Goal: Transaction & Acquisition: Purchase product/service

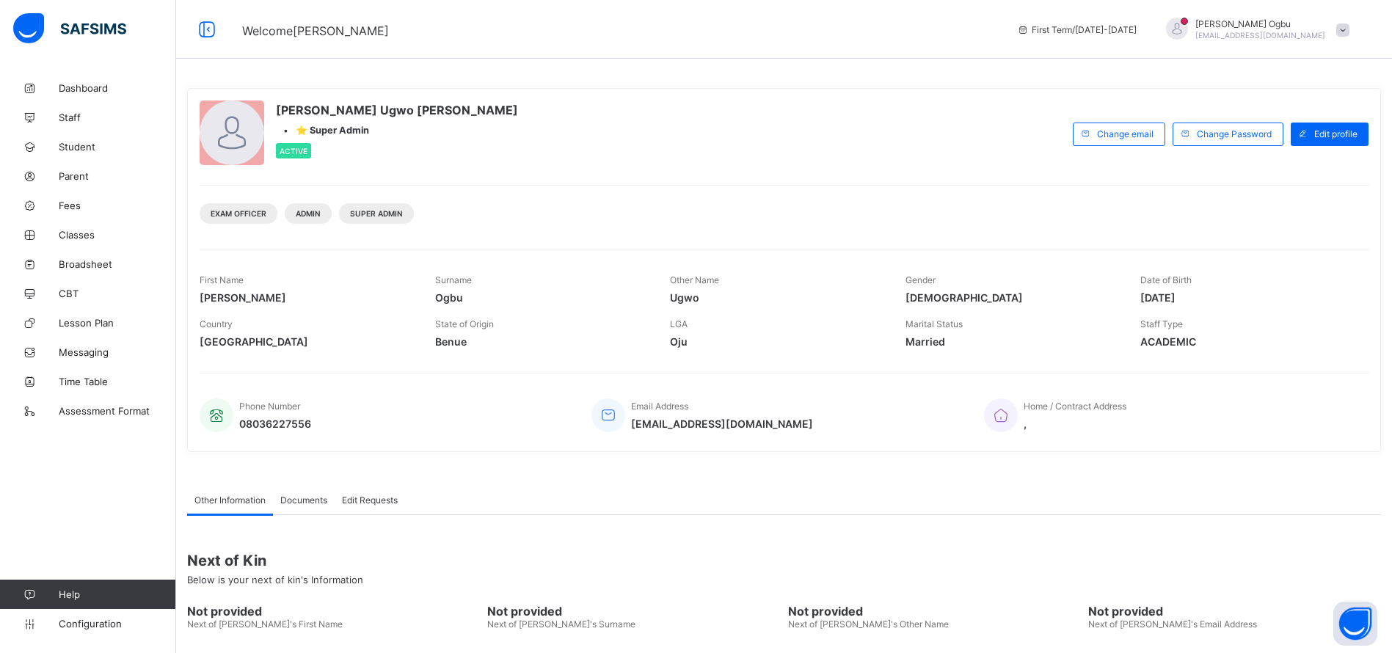
click at [1349, 29] on span at bounding box center [1342, 29] width 13 height 13
click at [1310, 177] on span "Logout" at bounding box center [1301, 169] width 97 height 17
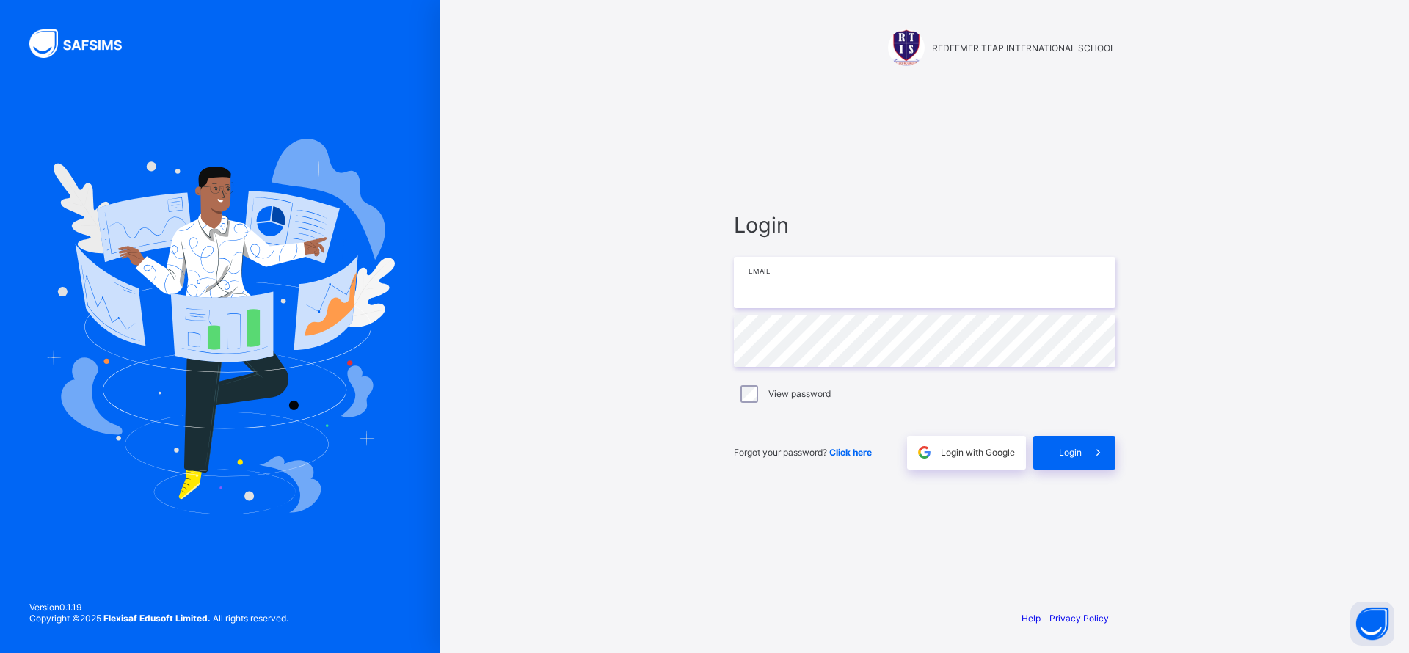
click at [770, 277] on input "email" at bounding box center [924, 282] width 381 height 51
paste input "**********"
type input "**********"
click at [1078, 456] on span "Login" at bounding box center [1070, 452] width 23 height 11
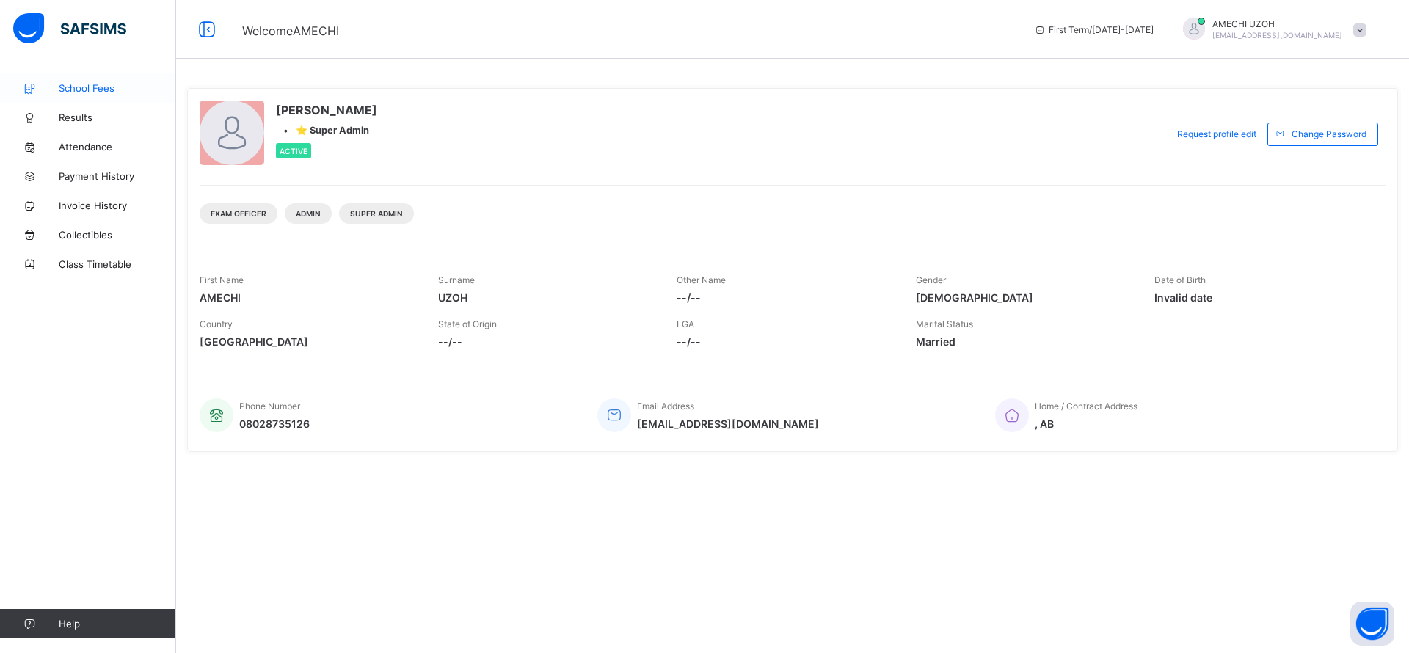
click at [101, 92] on span "School Fees" at bounding box center [117, 88] width 117 height 12
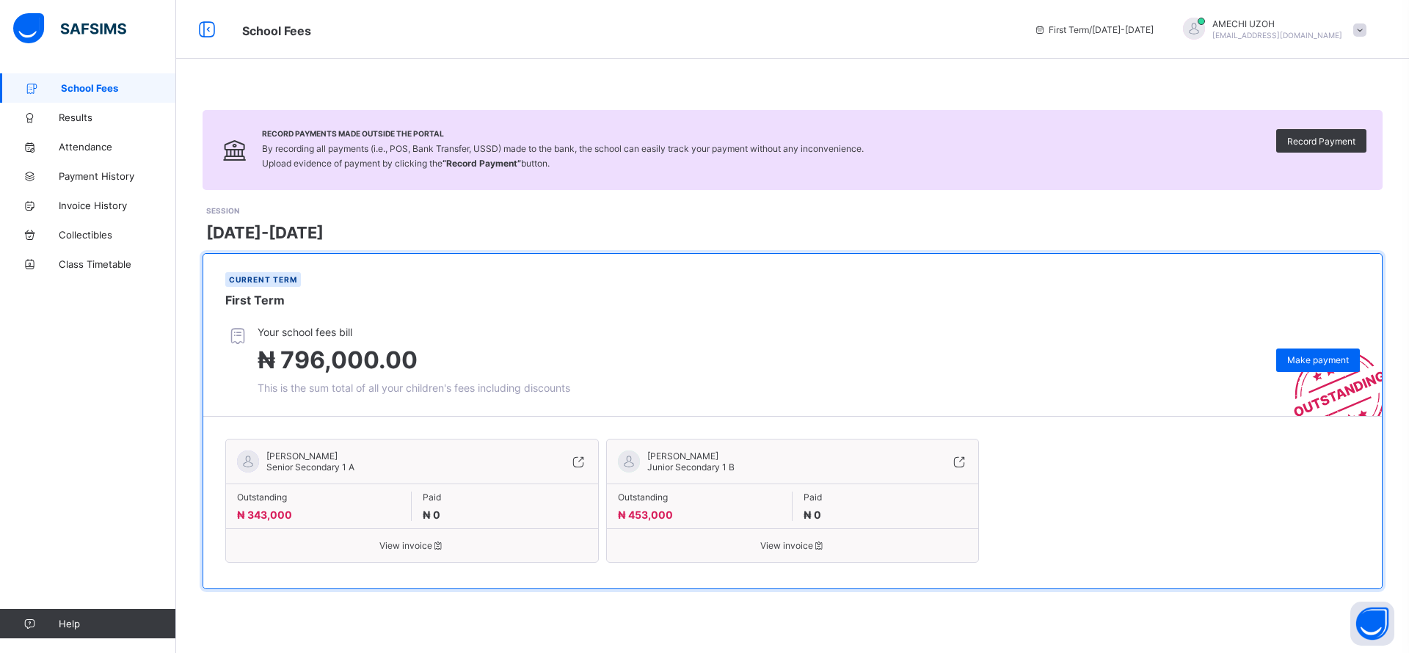
click at [952, 271] on div "Current term First Term" at bounding box center [792, 290] width 1178 height 72
click at [1307, 352] on div "Make payment" at bounding box center [1318, 359] width 84 height 23
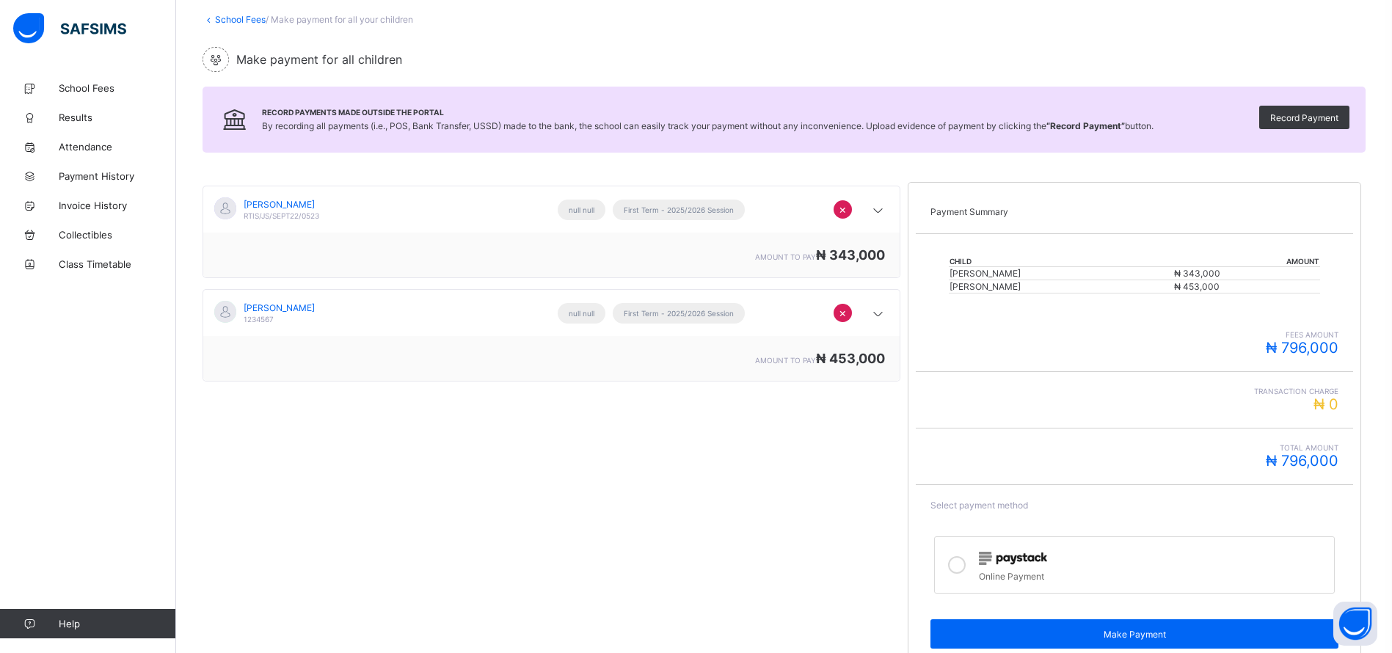
scroll to position [90, 0]
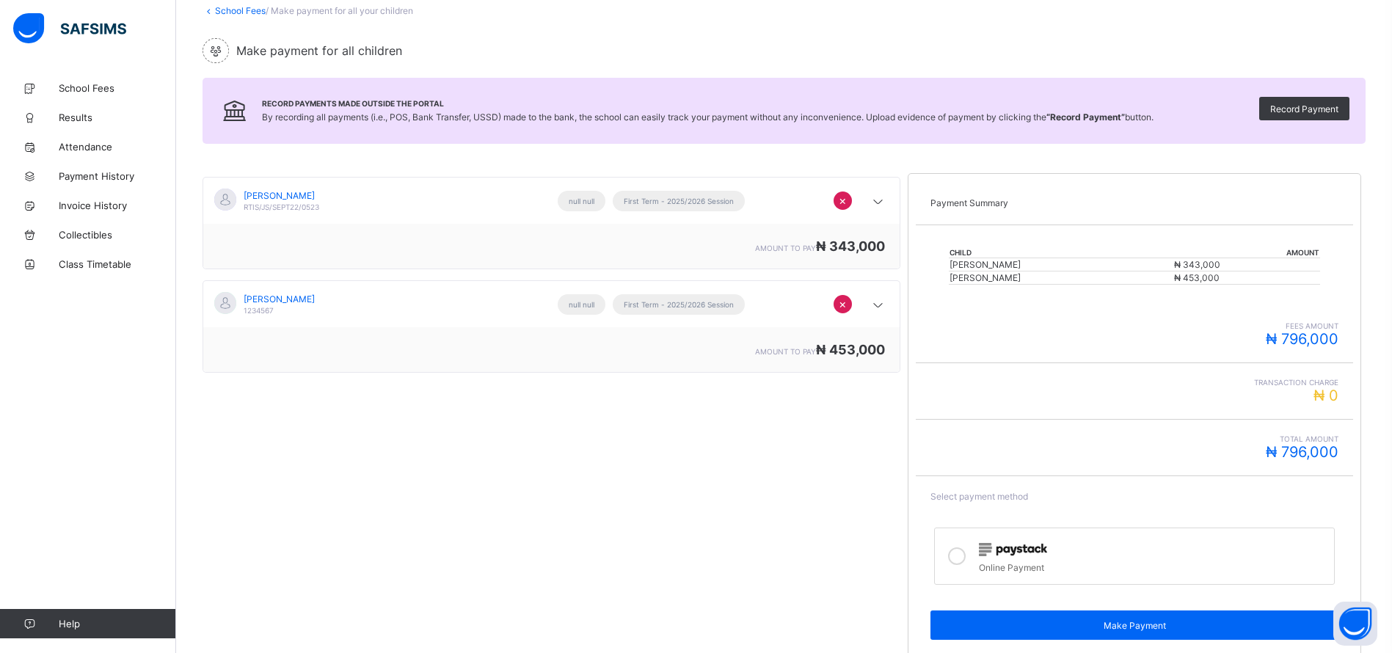
click at [1001, 559] on div "Online Payment" at bounding box center [1153, 565] width 348 height 15
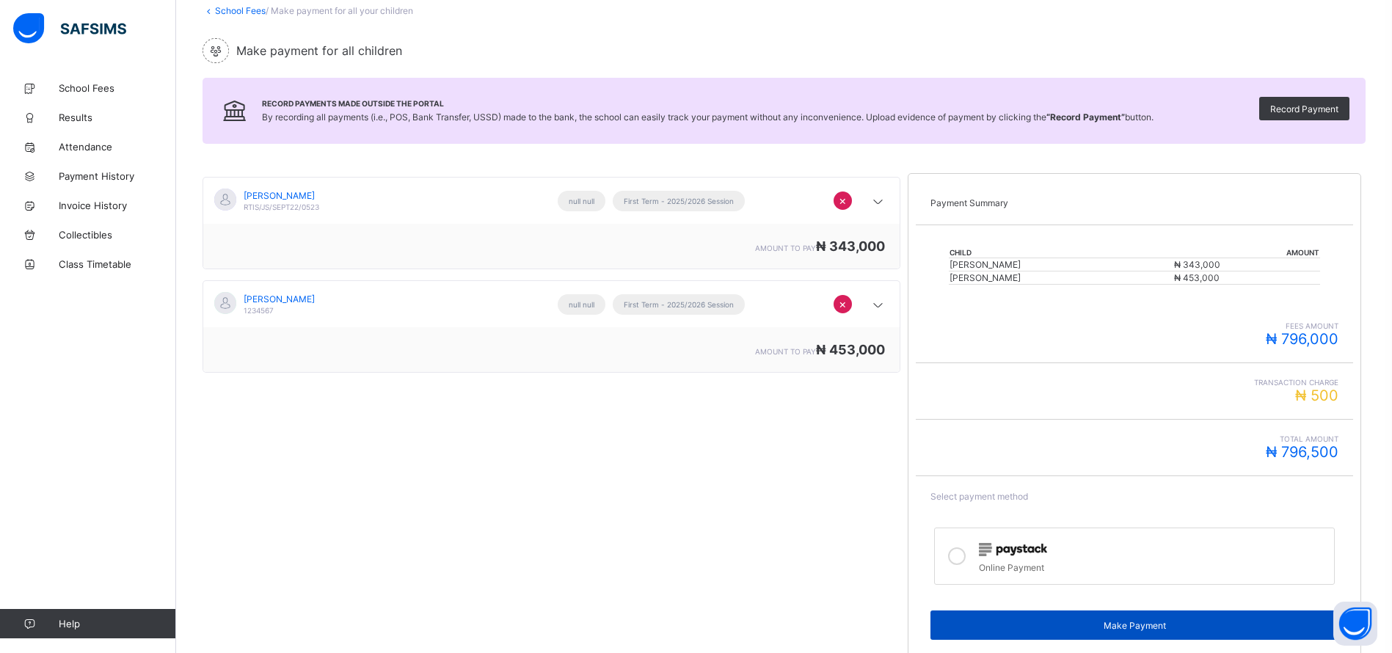
click at [1087, 624] on span "Make Payment" at bounding box center [1134, 625] width 386 height 11
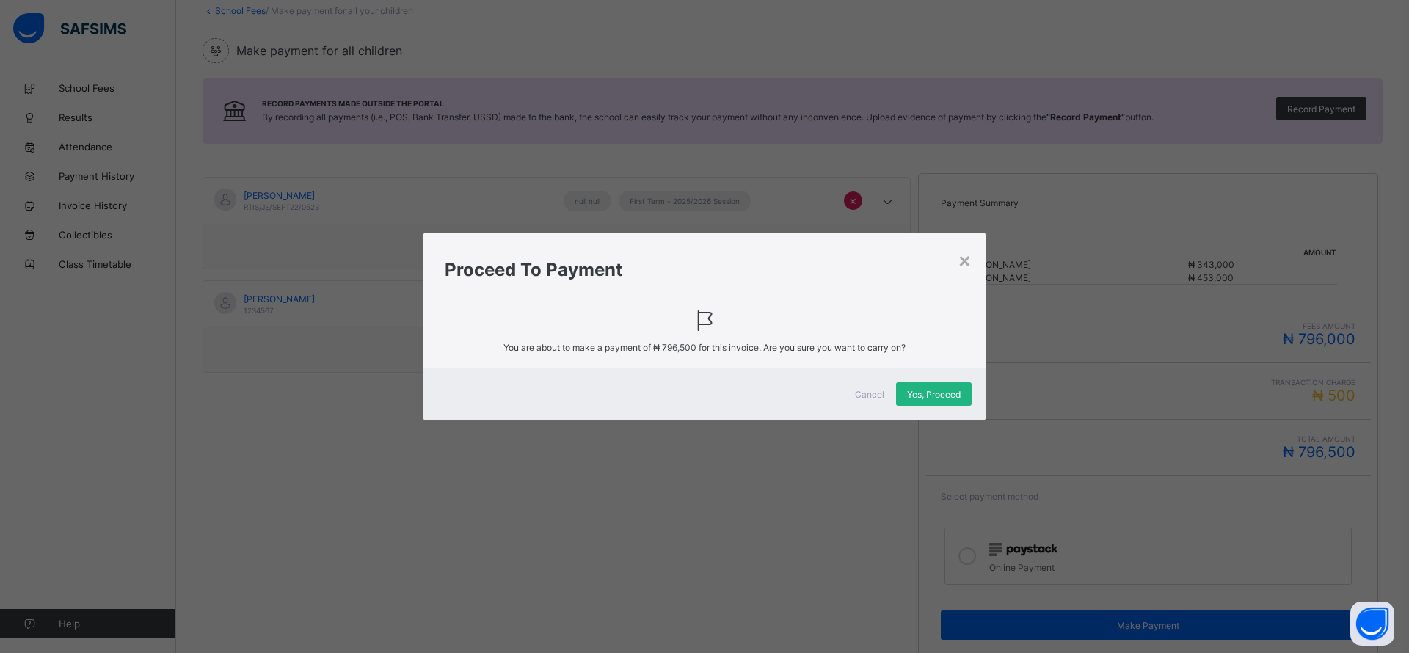
click at [930, 391] on span "Yes, Proceed" at bounding box center [934, 394] width 54 height 11
click at [869, 397] on span "Cancel" at bounding box center [869, 394] width 29 height 11
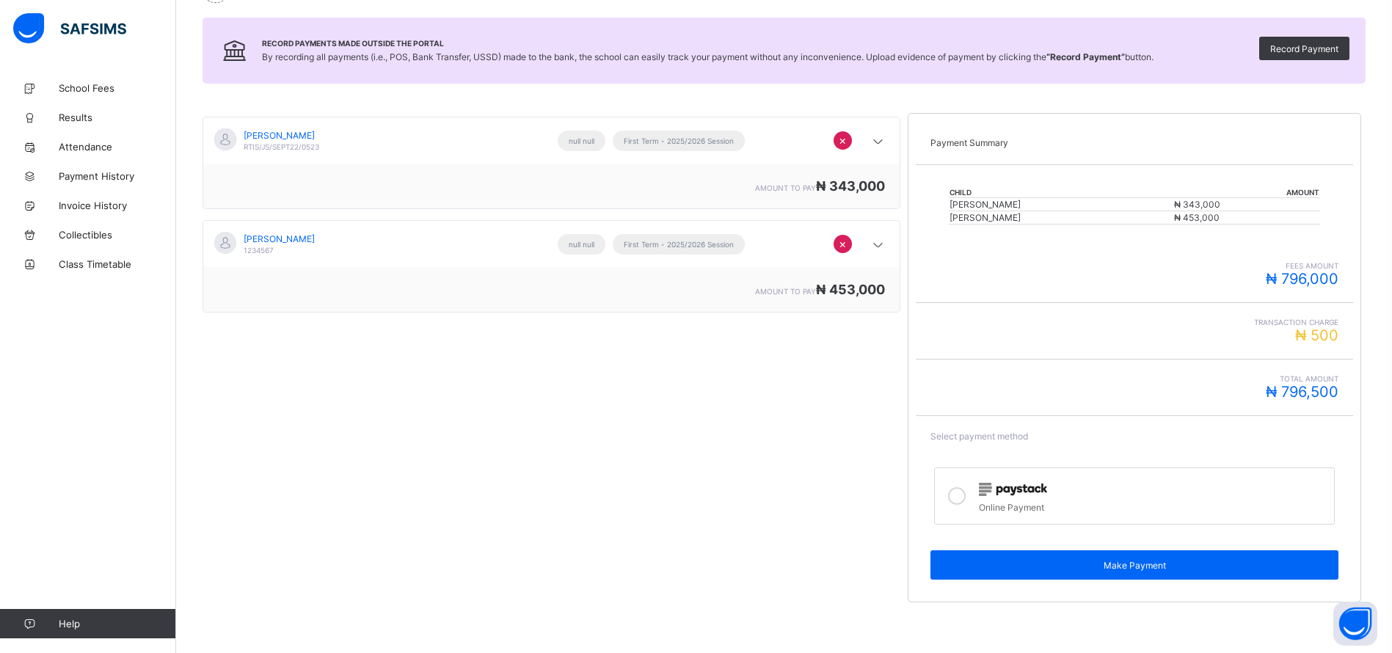
scroll to position [167, 0]
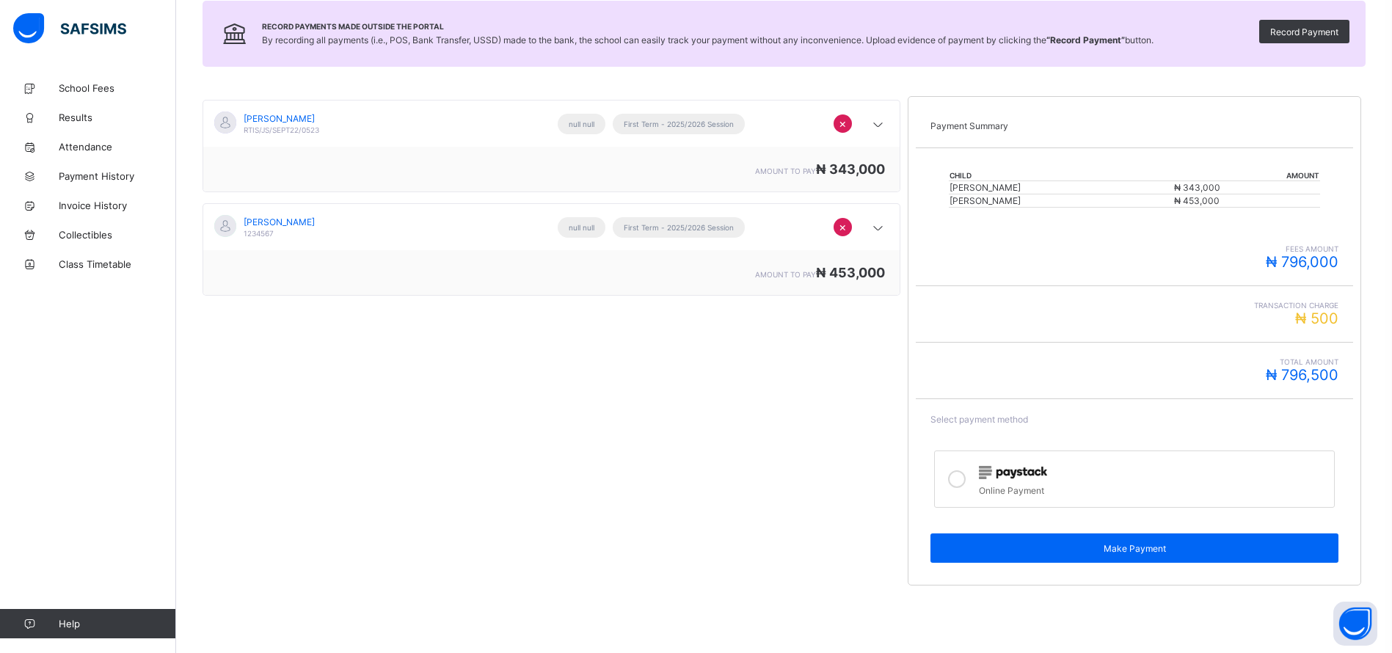
click at [962, 479] on icon at bounding box center [957, 479] width 18 height 18
click at [971, 476] on div at bounding box center [956, 479] width 29 height 34
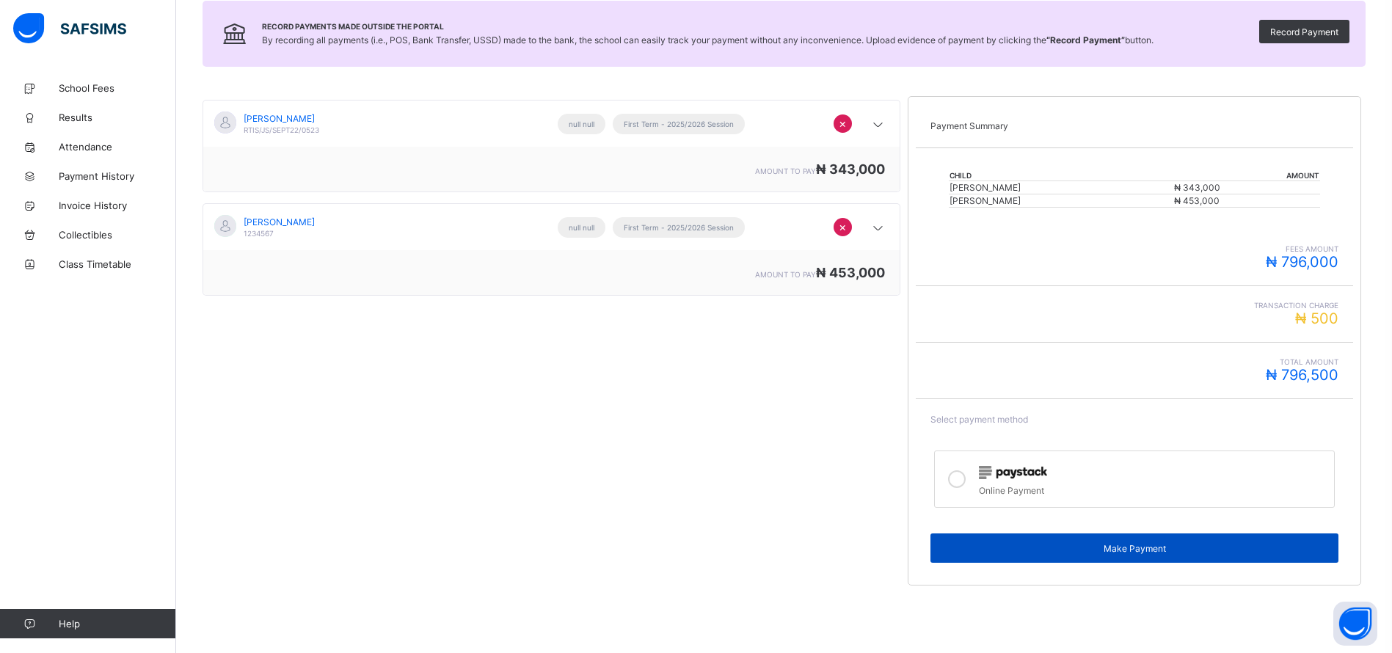
click at [1121, 553] on span "Make Payment" at bounding box center [1134, 548] width 386 height 11
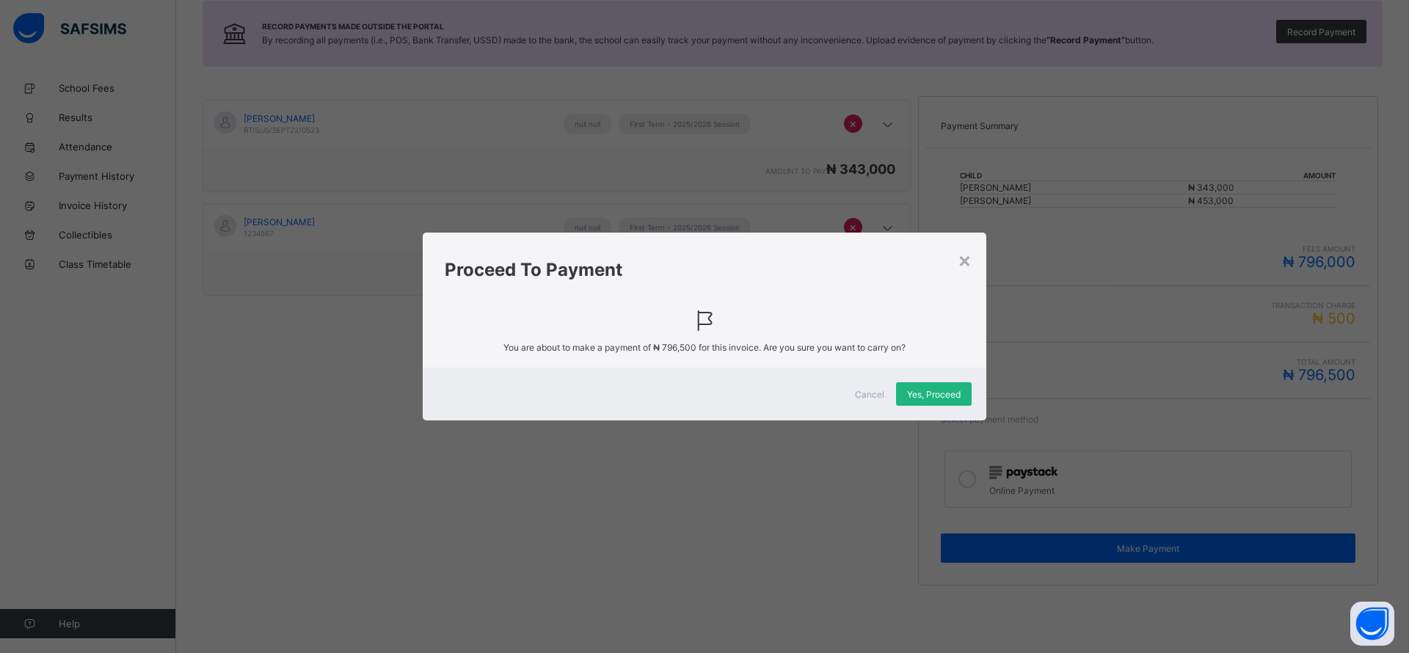
click at [930, 395] on span "Yes, Proceed" at bounding box center [934, 394] width 54 height 11
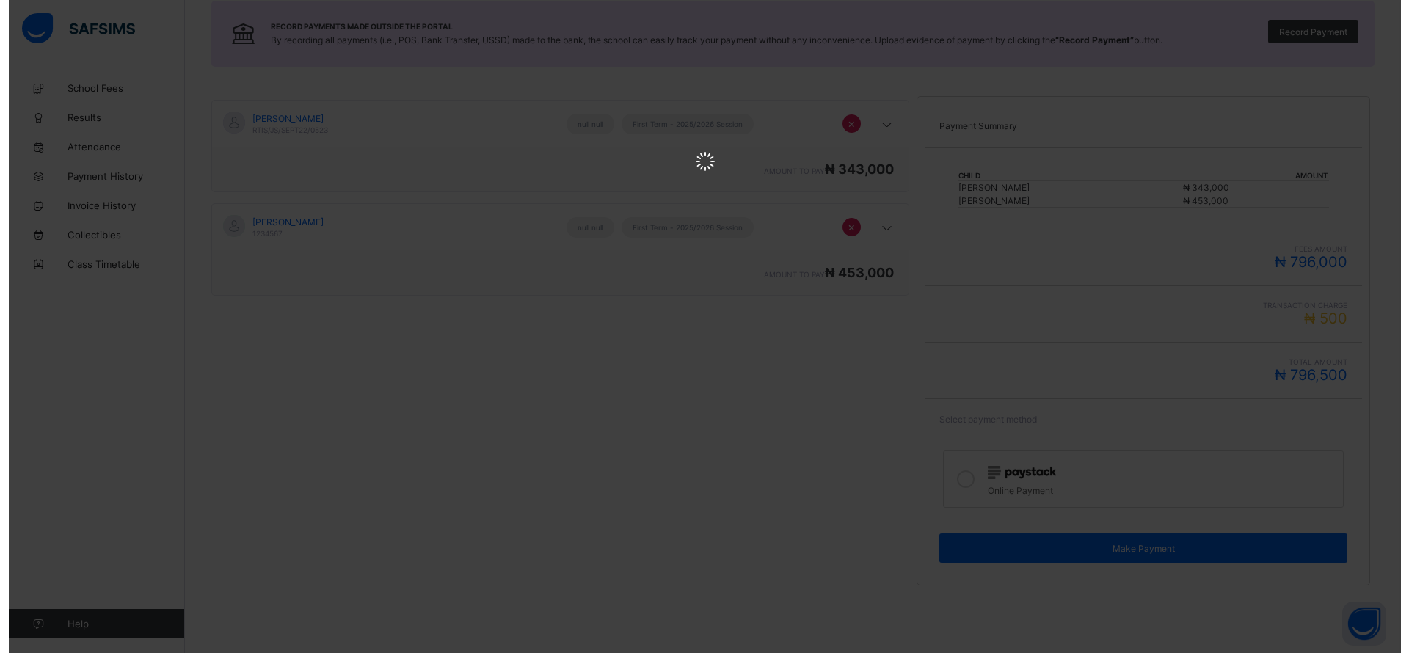
scroll to position [0, 0]
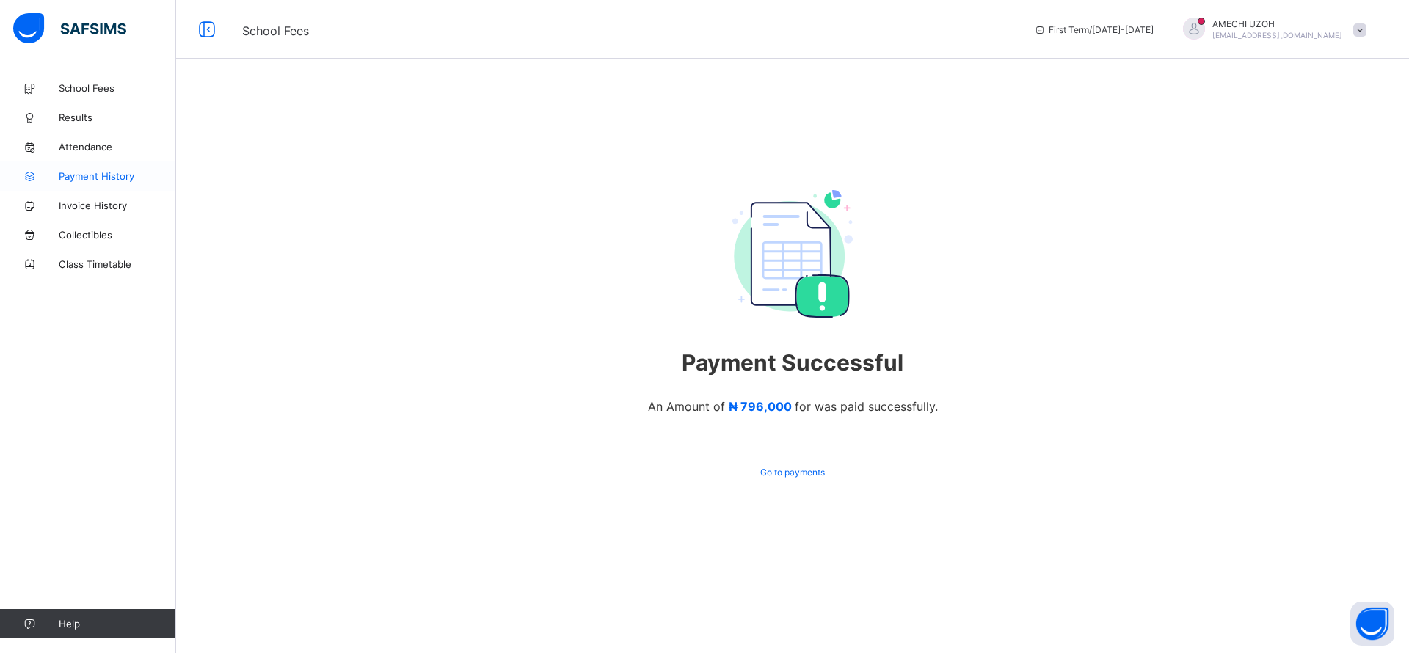
click at [87, 175] on span "Payment History" at bounding box center [117, 176] width 117 height 12
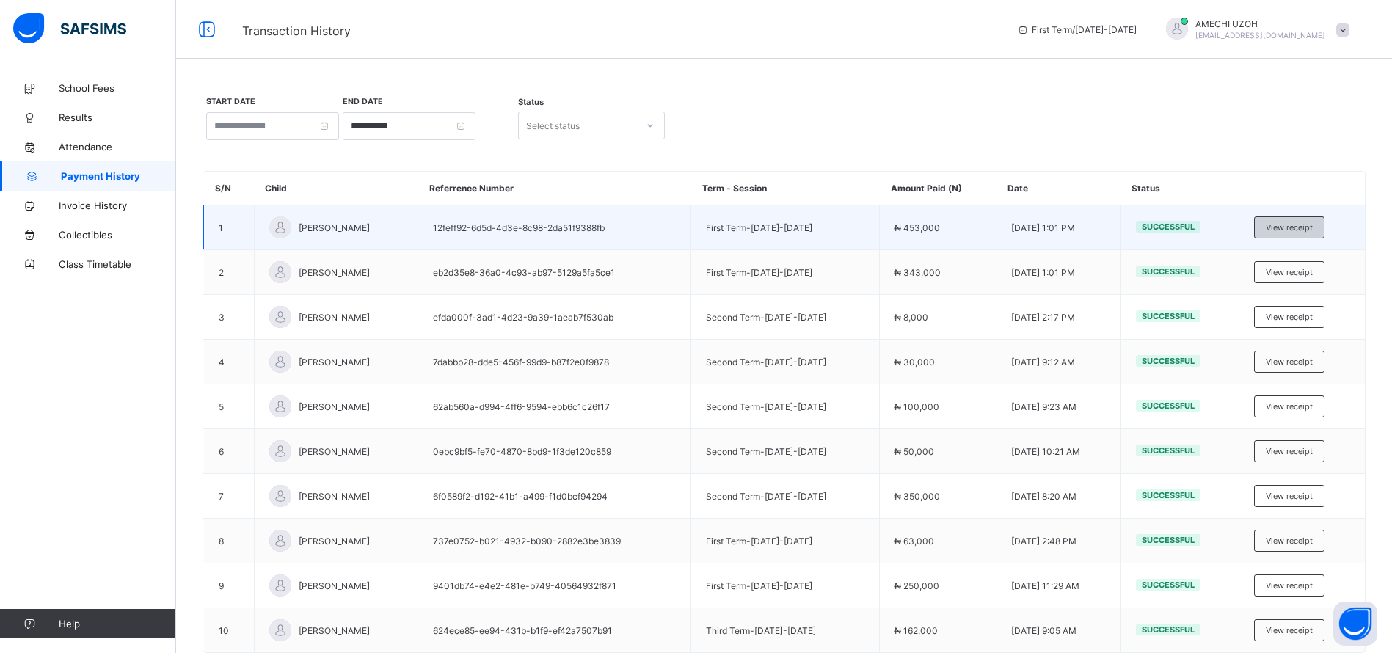
click at [1310, 226] on span "View receipt" at bounding box center [1289, 227] width 47 height 10
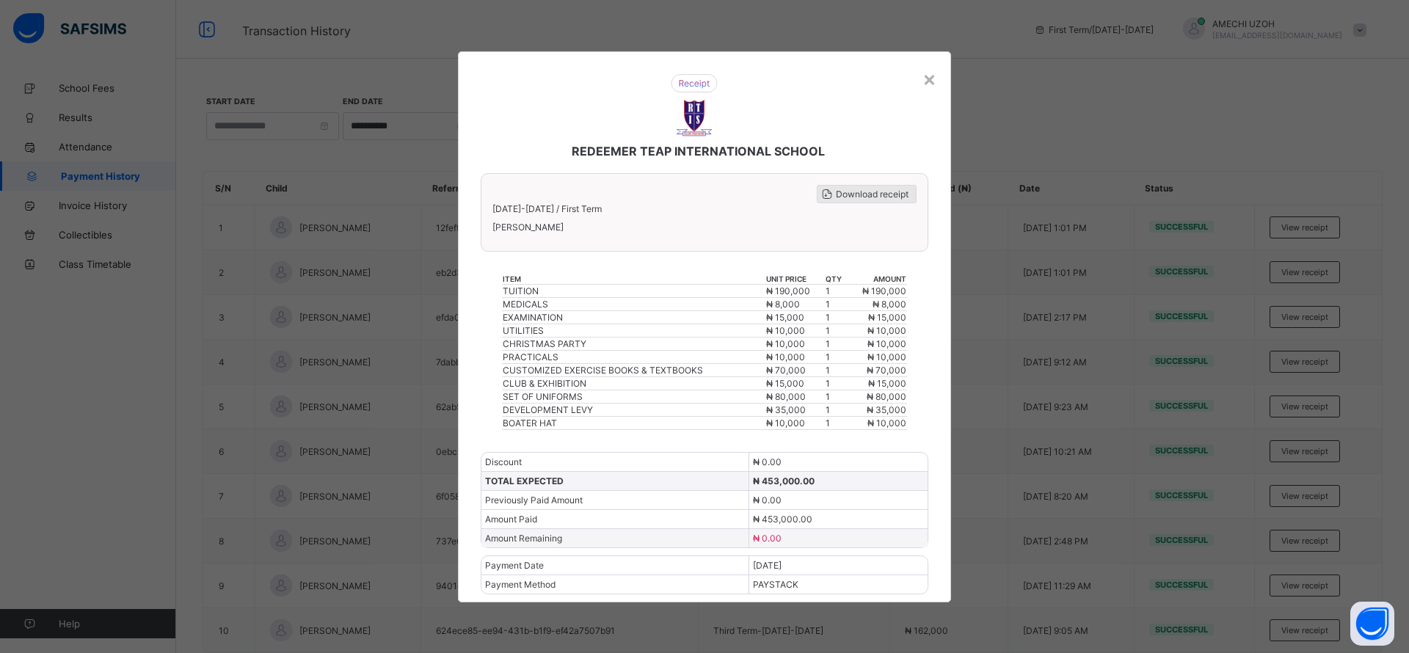
click at [844, 199] on div "Download receipt" at bounding box center [867, 194] width 100 height 18
click at [879, 196] on span "Download receipt" at bounding box center [872, 194] width 73 height 11
click at [927, 78] on div "×" at bounding box center [929, 78] width 14 height 25
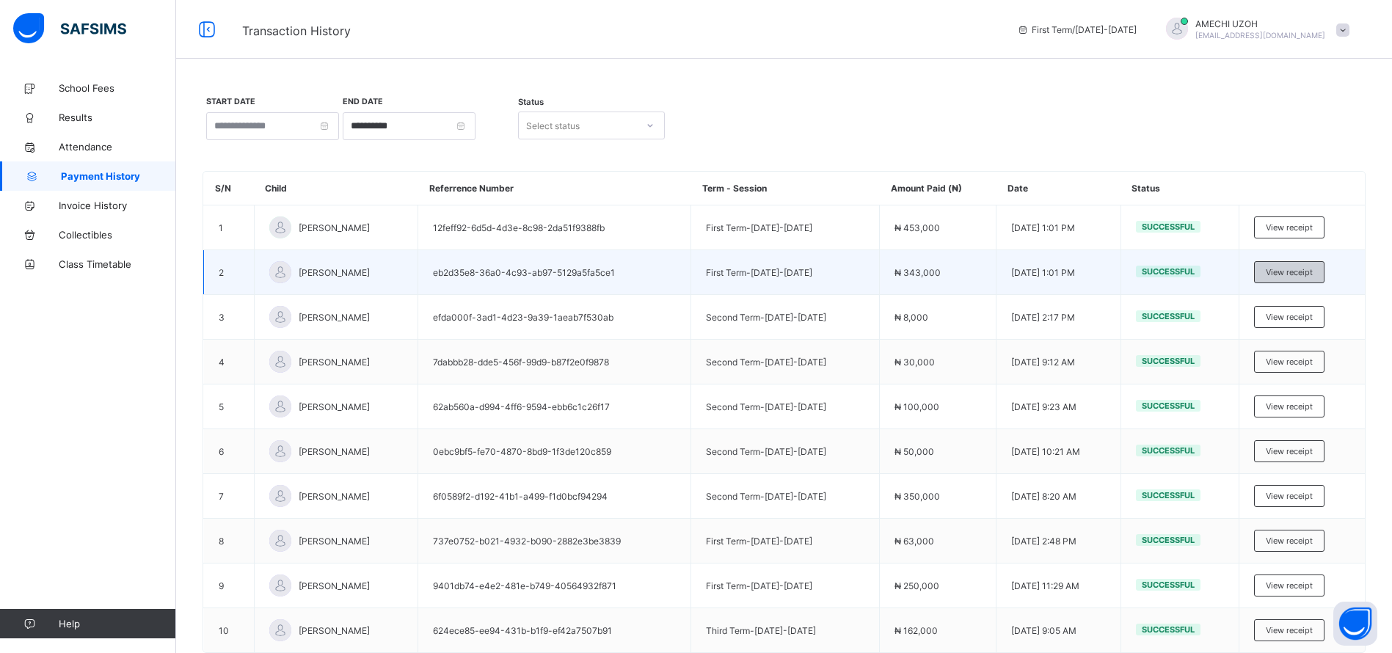
click at [1300, 274] on span "View receipt" at bounding box center [1289, 272] width 47 height 10
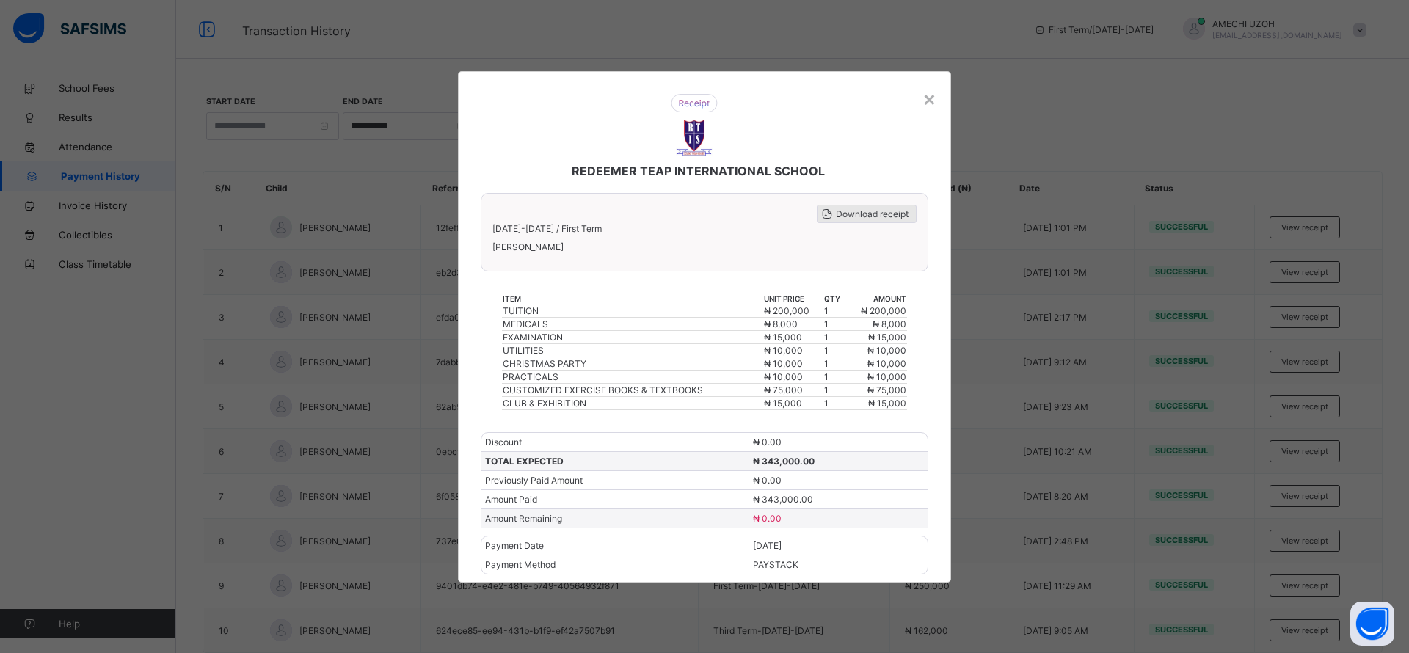
click at [844, 211] on span "Download receipt" at bounding box center [872, 213] width 73 height 11
